Goal: Contribute content: Add original content to the website for others to see

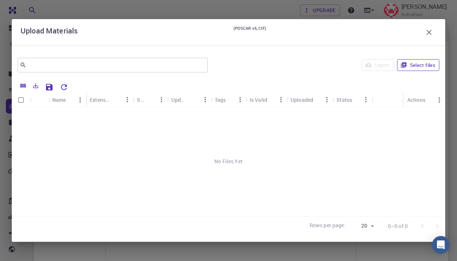
click at [427, 70] on button "Select files" at bounding box center [418, 65] width 42 height 12
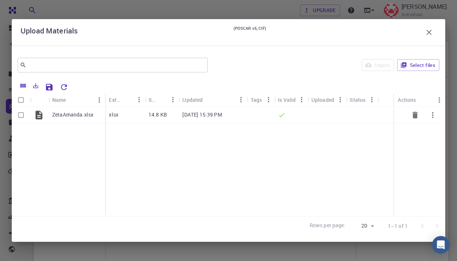
click at [76, 114] on p "ZetaAmanda.xlsx" at bounding box center [72, 114] width 41 height 7
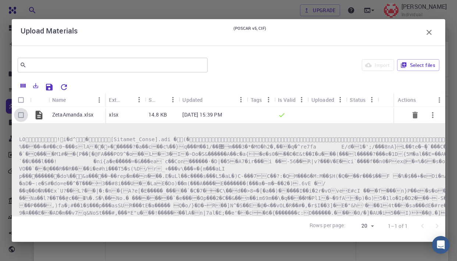
click at [24, 115] on input "Select row" at bounding box center [21, 115] width 14 height 14
checkbox input "true"
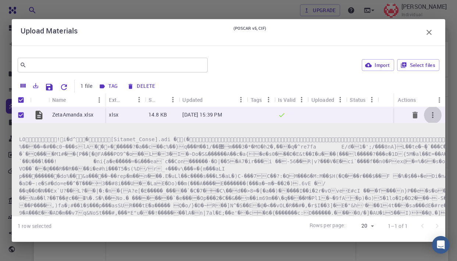
click at [435, 116] on icon "button" at bounding box center [433, 115] width 9 height 9
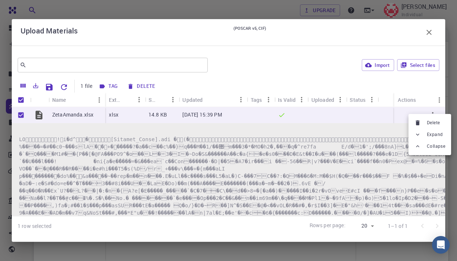
click at [316, 125] on div at bounding box center [228, 130] width 457 height 261
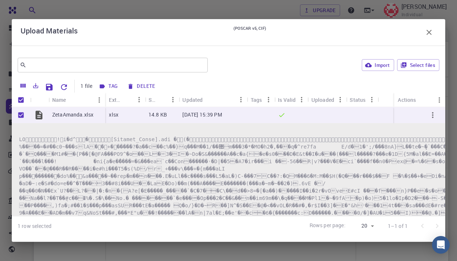
click at [108, 87] on button "Tag" at bounding box center [109, 87] width 24 height 12
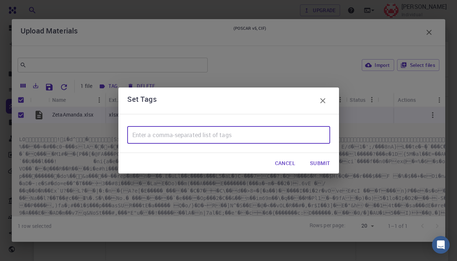
click at [195, 136] on input "text" at bounding box center [228, 135] width 203 height 18
type input "zeta"
click at [326, 162] on button "Submit" at bounding box center [320, 163] width 32 height 15
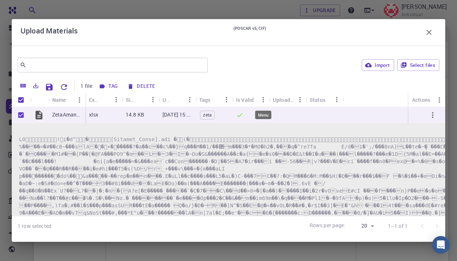
click at [264, 100] on icon "Menu" at bounding box center [263, 100] width 8 height 8
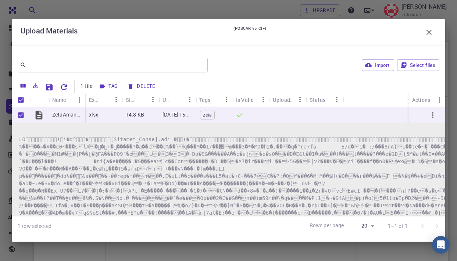
click at [432, 31] on icon "button" at bounding box center [429, 32] width 9 height 9
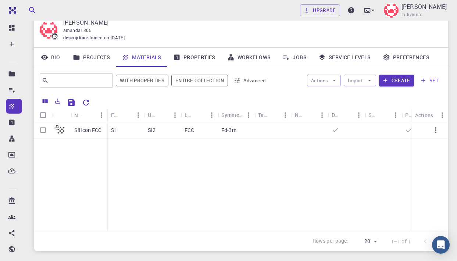
scroll to position [30, 0]
click at [215, 57] on link "Properties" at bounding box center [194, 56] width 54 height 19
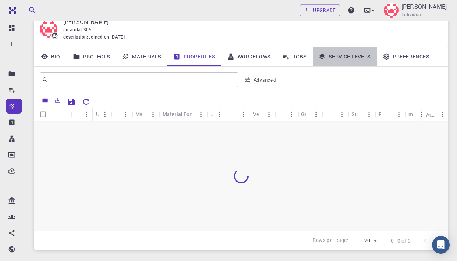
click at [341, 55] on link "Service Levels" at bounding box center [345, 56] width 64 height 19
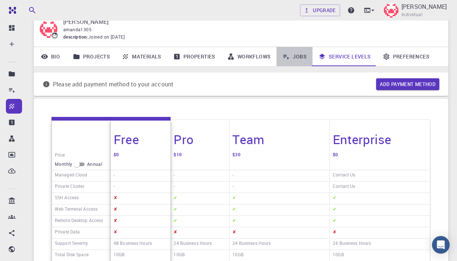
click at [308, 54] on link "Jobs" at bounding box center [295, 56] width 36 height 19
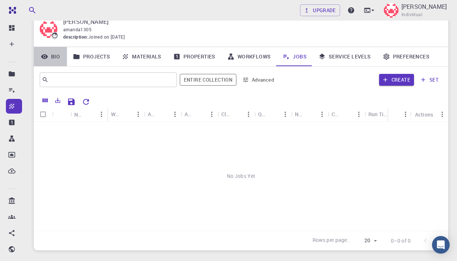
click at [54, 60] on link "Bio" at bounding box center [50, 56] width 33 height 19
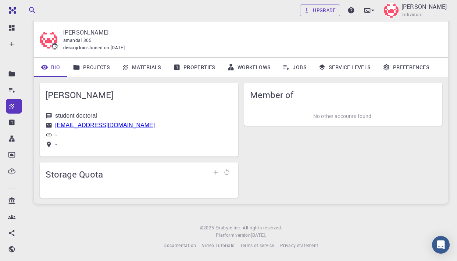
scroll to position [17, 0]
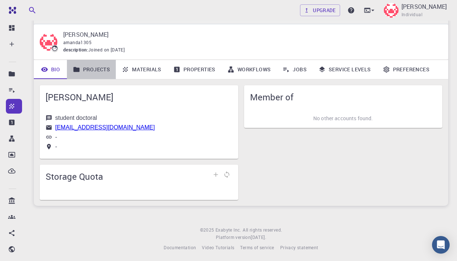
click at [103, 65] on link "Projects" at bounding box center [91, 69] width 49 height 19
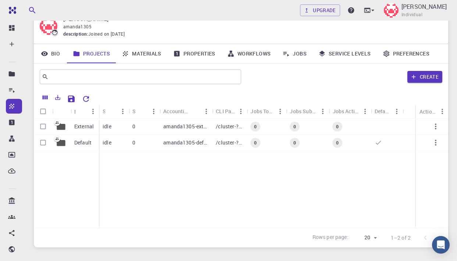
scroll to position [33, 0]
click at [81, 142] on p "Default" at bounding box center [82, 142] width 17 height 7
